Goal: Find specific page/section: Find specific page/section

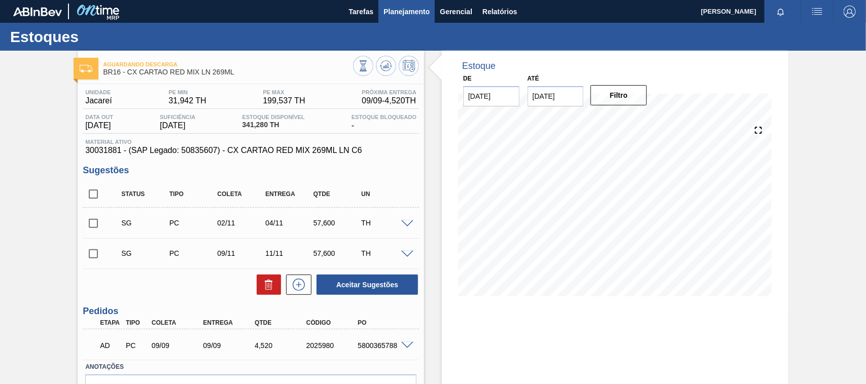
click at [403, 18] on button "Planejamento" at bounding box center [406, 11] width 56 height 23
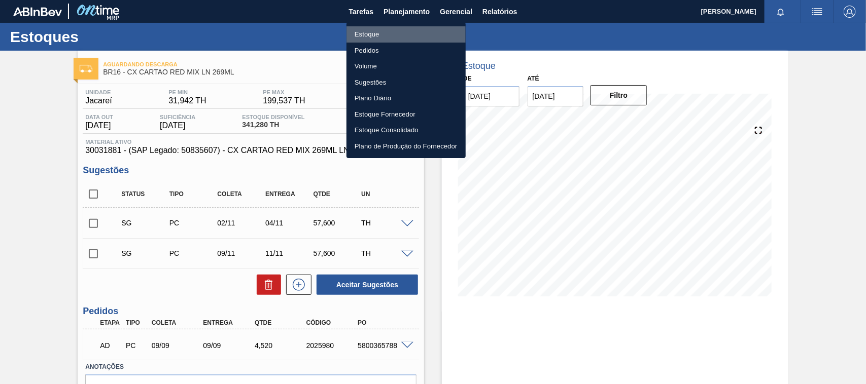
click at [368, 33] on li "Estoque" at bounding box center [405, 34] width 119 height 16
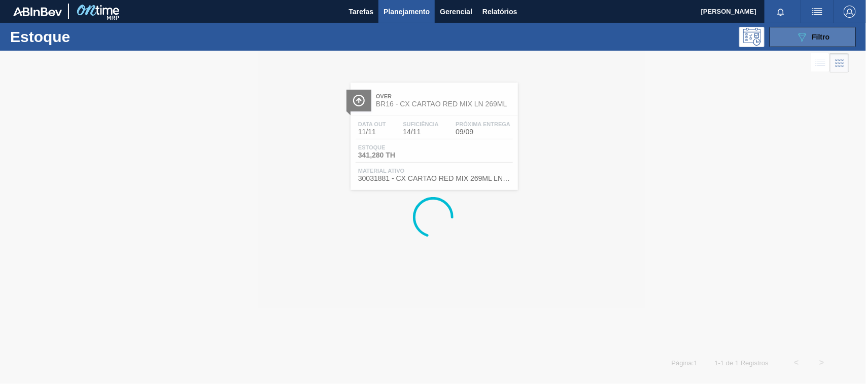
click at [790, 42] on button "089F7B8B-B2A5-4AFE-B5C0-19BA573D28AC Filtro" at bounding box center [812, 37] width 86 height 20
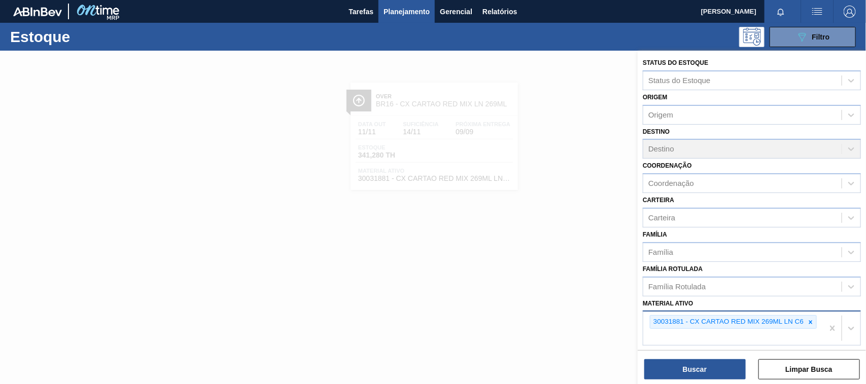
click at [819, 320] on div "30031881 - CX CARTAO RED MIX 269ML LN C6" at bounding box center [733, 328] width 180 height 33
click at [812, 320] on icon at bounding box center [810, 322] width 7 height 7
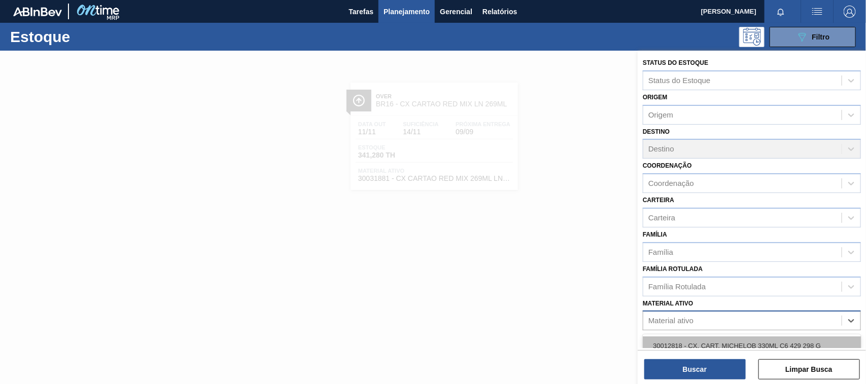
paste ativo "30034414"
type ativo "30034414"
drag, startPoint x: 751, startPoint y: 336, endPoint x: 733, endPoint y: 355, distance: 25.8
click at [749, 337] on div "30034414 - FILME CONTR 620X80 SENSES GARM 269ML" at bounding box center [751, 346] width 218 height 19
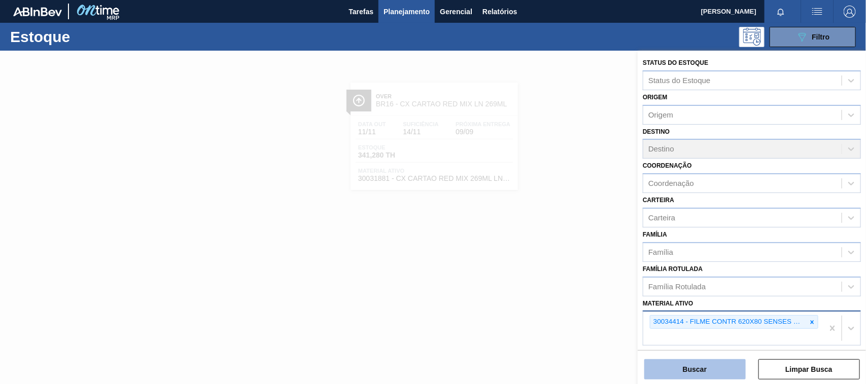
click at [721, 371] on button "Buscar" at bounding box center [694, 370] width 101 height 20
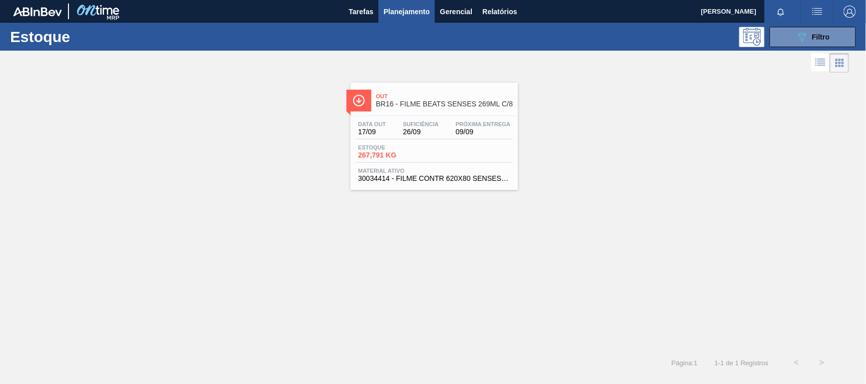
click at [438, 115] on div "Out BR16 - FILME BEATS SENSES 269ML C/8 Data out 17/09 Suficiência 26/09 Próxim…" at bounding box center [433, 137] width 167 height 108
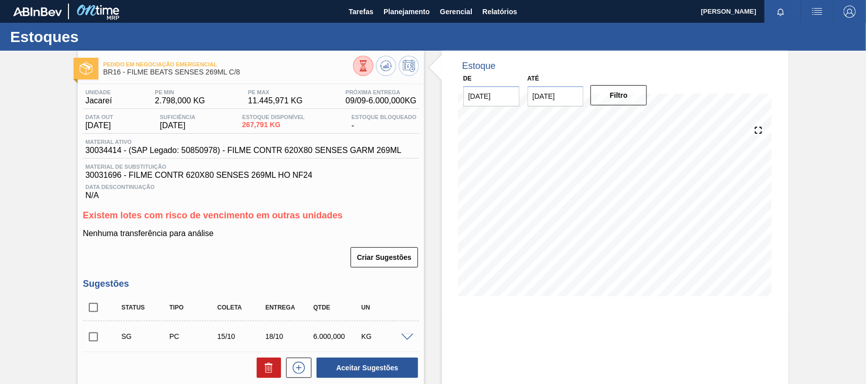
scroll to position [127, 0]
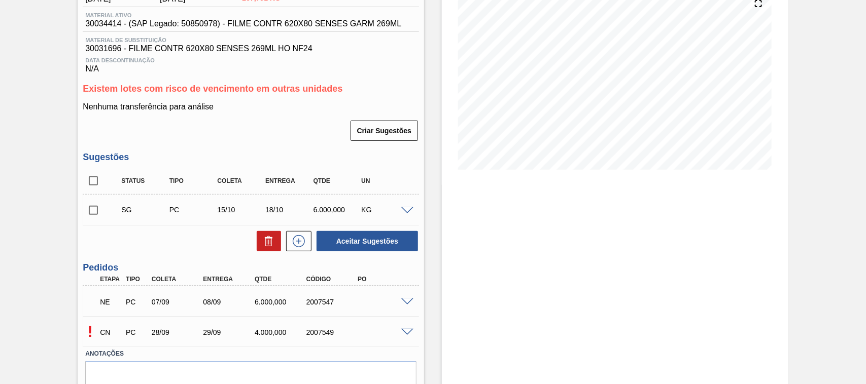
click at [408, 303] on span at bounding box center [407, 303] width 12 height 8
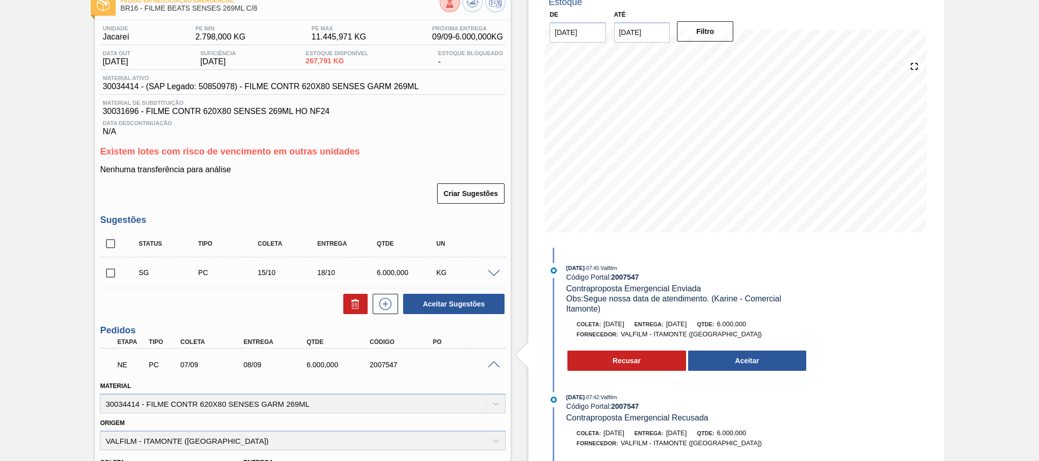
scroll to position [0, 0]
